Goal: Task Accomplishment & Management: Use online tool/utility

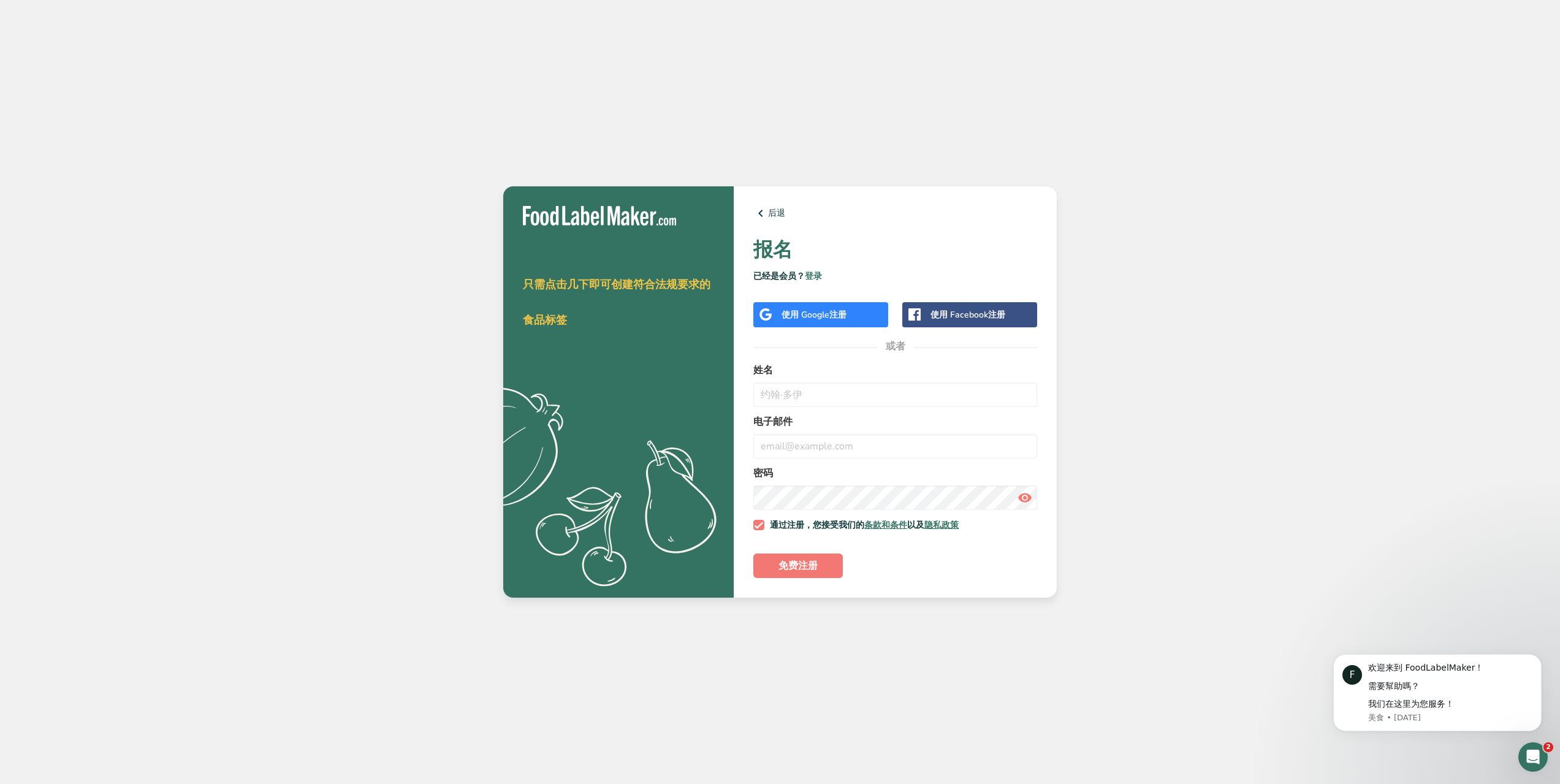
click at [845, 318] on font "注册" at bounding box center [838, 314] width 18 height 12
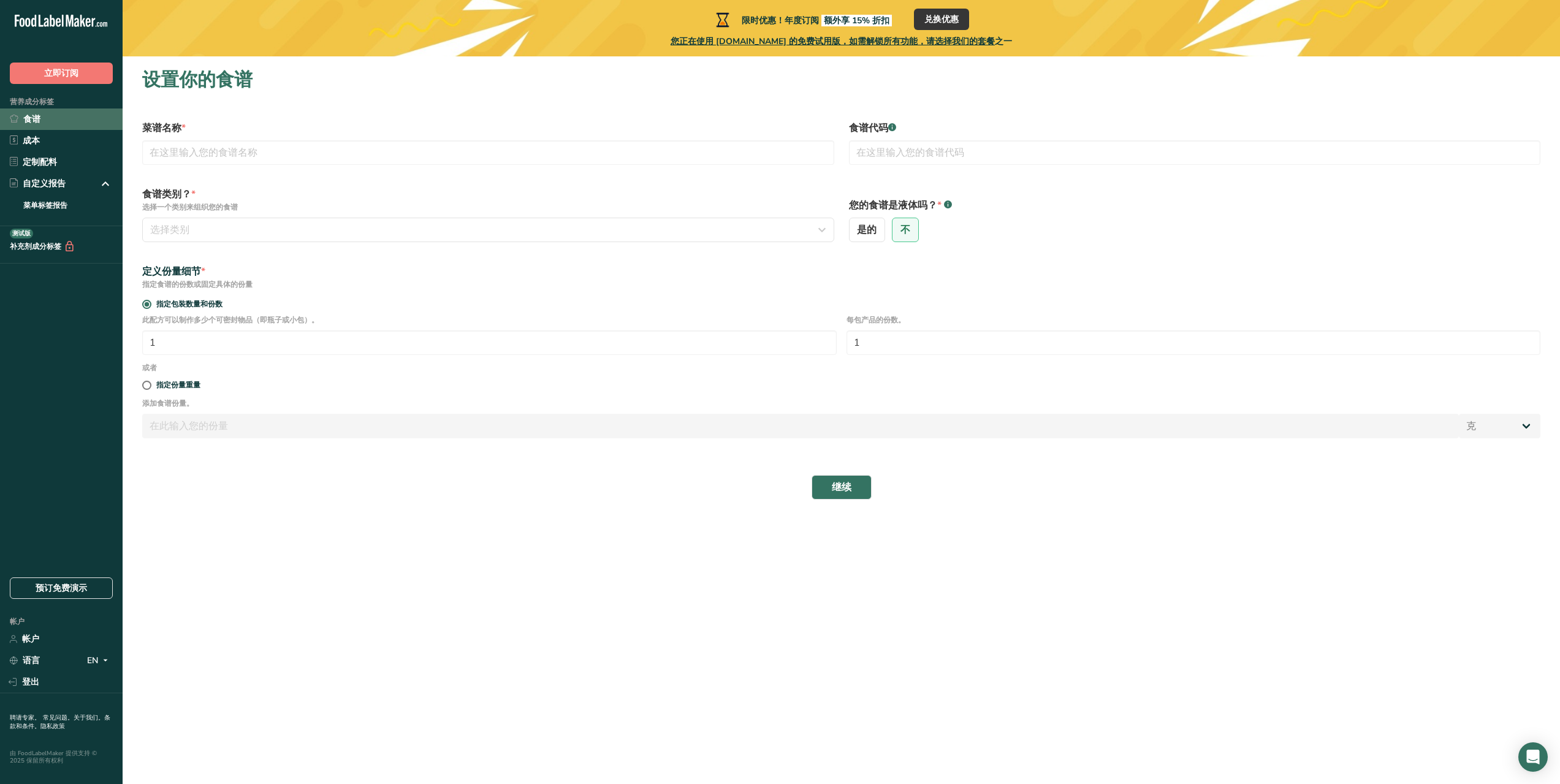
click at [32, 118] on font "食谱" at bounding box center [31, 119] width 18 height 12
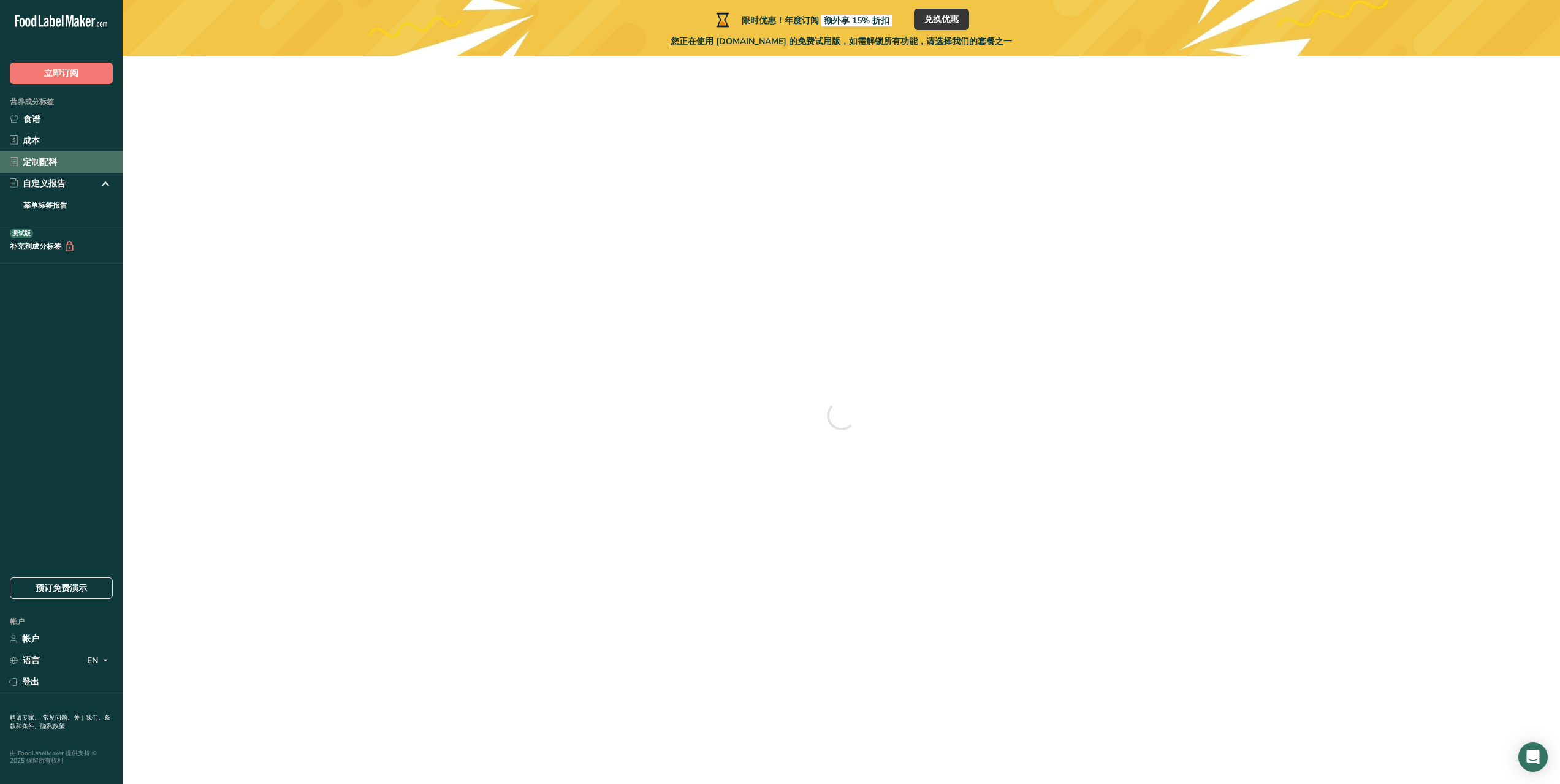
click at [42, 165] on font "定制配料" at bounding box center [40, 162] width 34 height 12
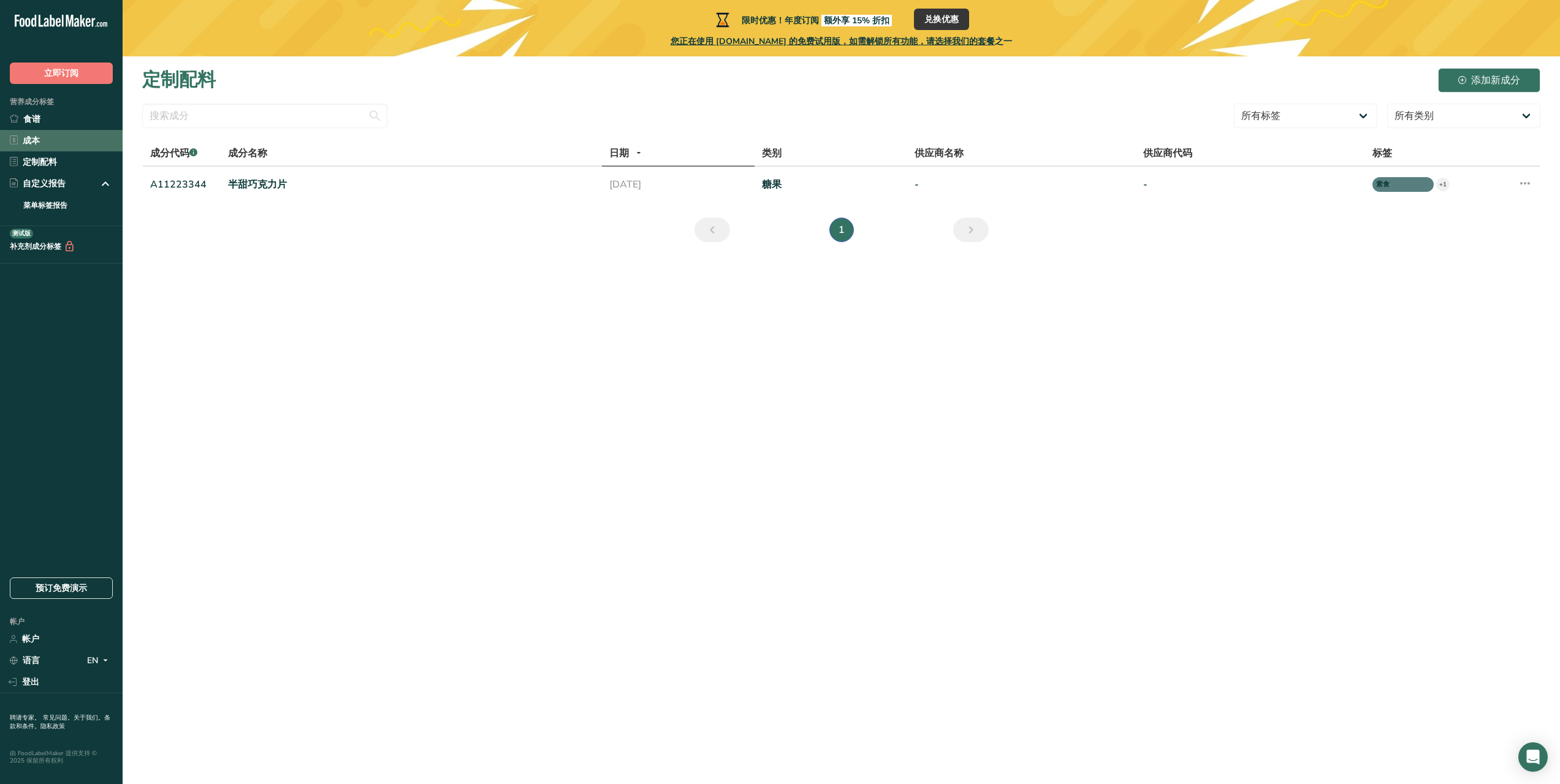
click at [51, 142] on link "成本" at bounding box center [61, 140] width 123 height 21
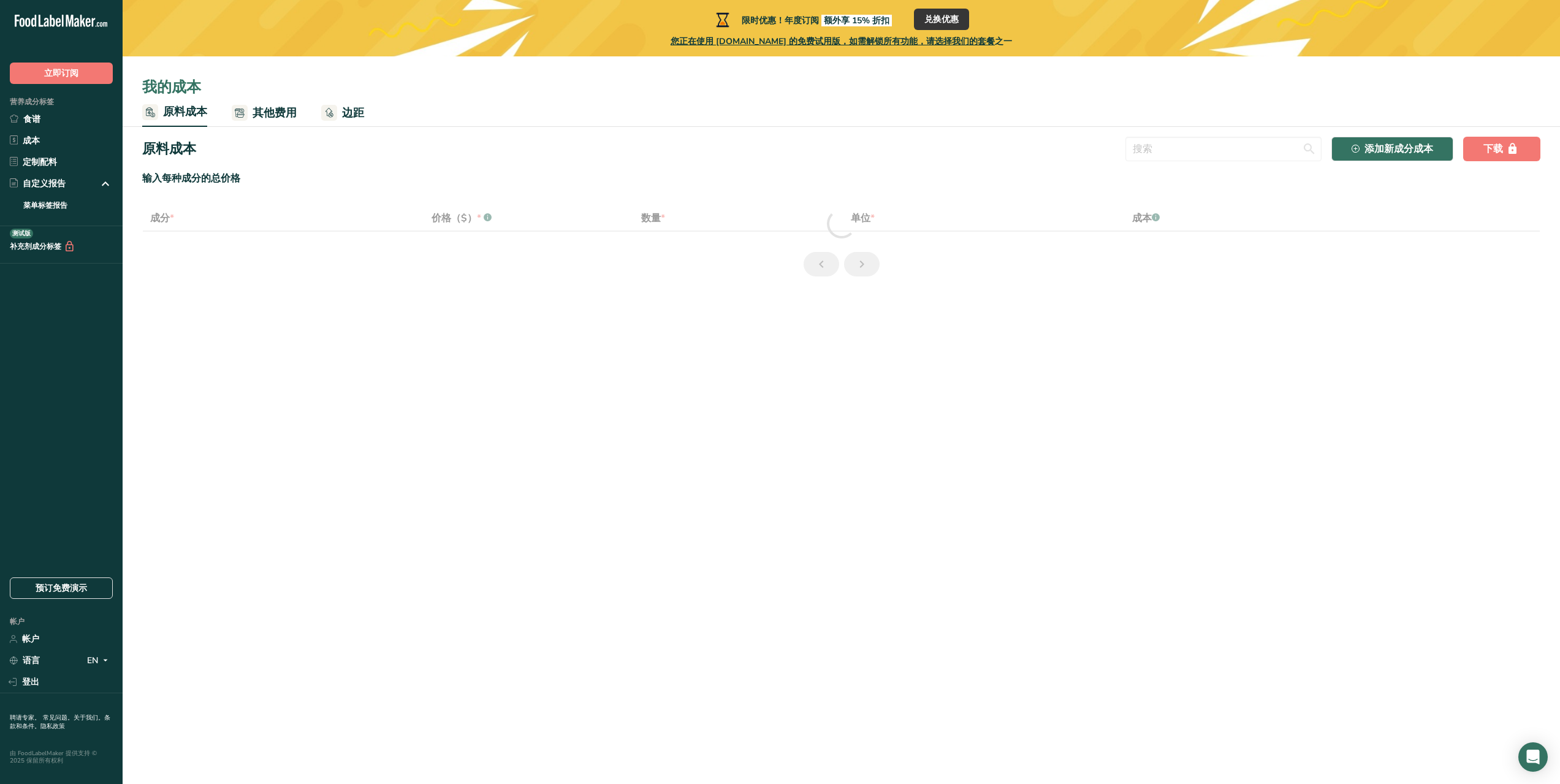
select select "1"
